Goal: Obtain resource: Obtain resource

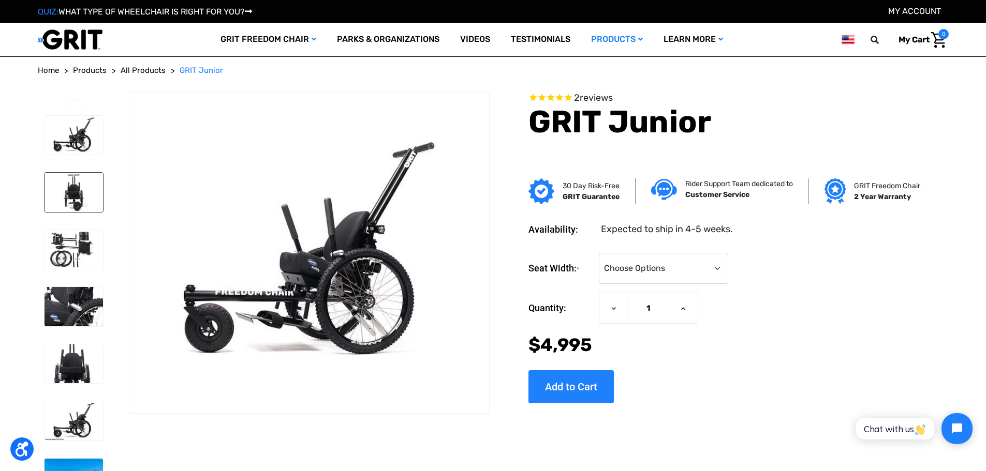
click at [57, 194] on img at bounding box center [73, 192] width 58 height 39
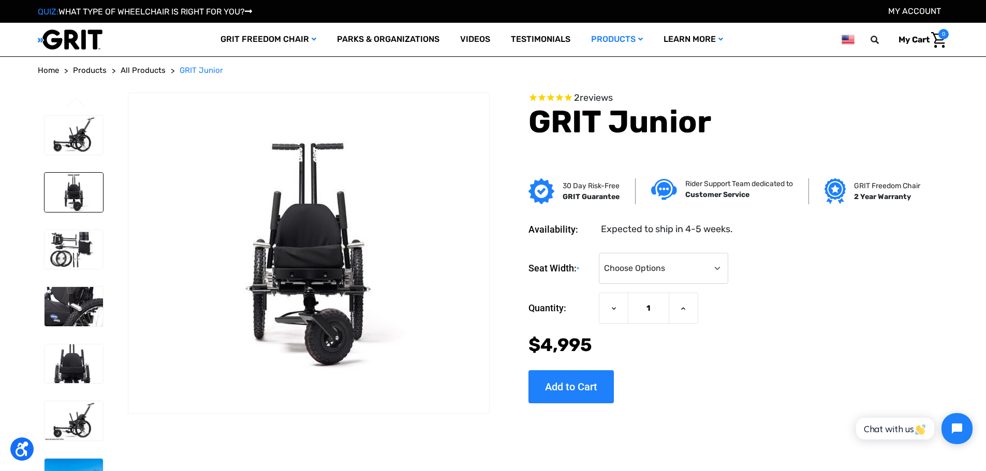
click at [75, 246] on img at bounding box center [73, 249] width 58 height 39
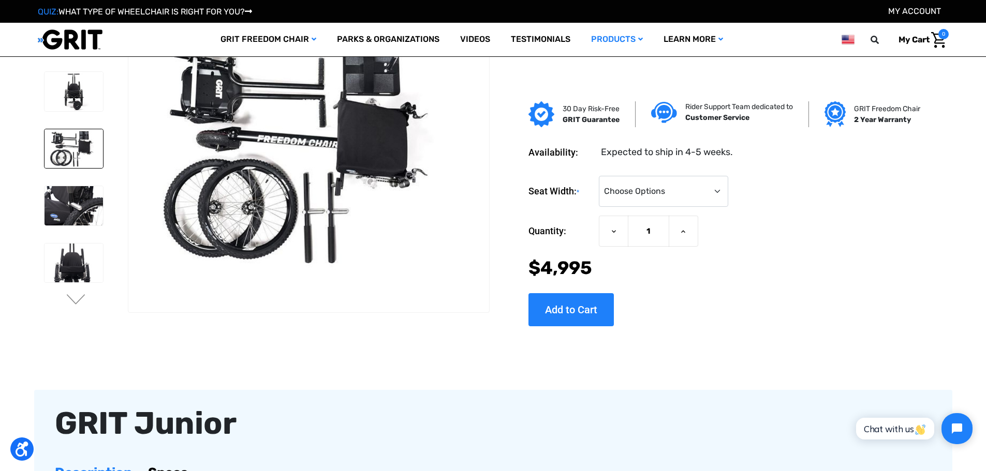
scroll to position [103, 0]
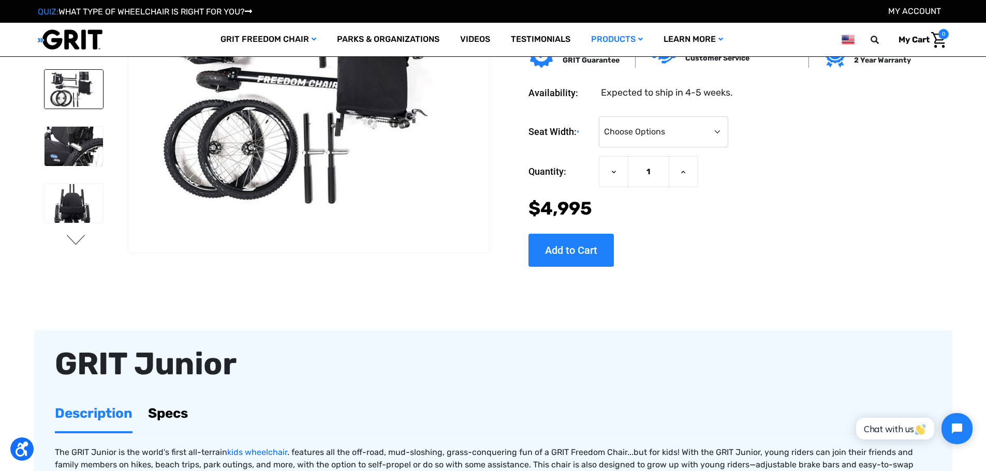
click at [72, 237] on button "Next" at bounding box center [76, 241] width 22 height 12
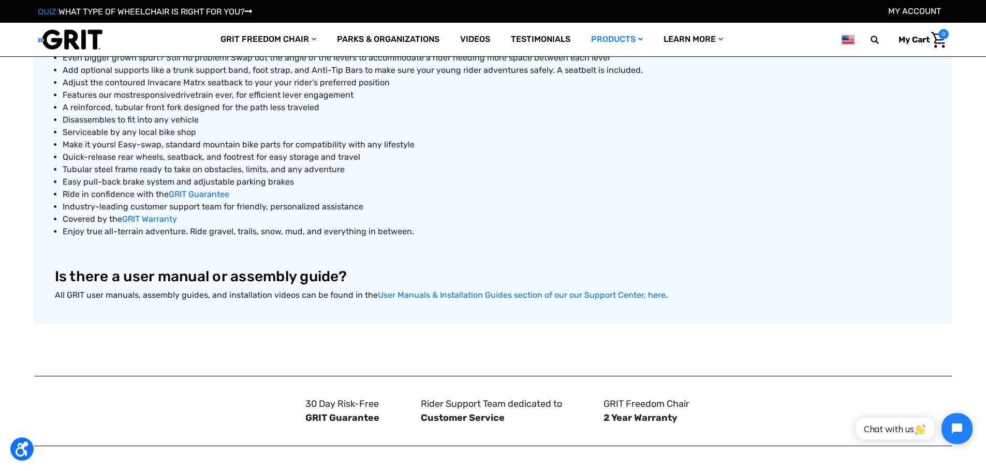
scroll to position [569, 0]
click at [492, 292] on link "User Manuals & Installation Guides section of our our Support Center, here" at bounding box center [522, 295] width 288 height 10
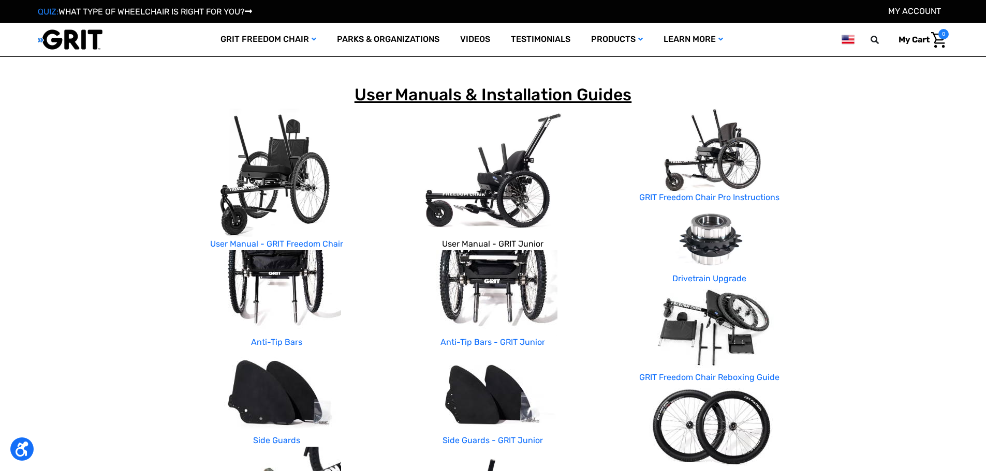
click at [470, 239] on link "User Manual - GRIT Junior" at bounding box center [492, 244] width 101 height 10
